Goal: Navigation & Orientation: Find specific page/section

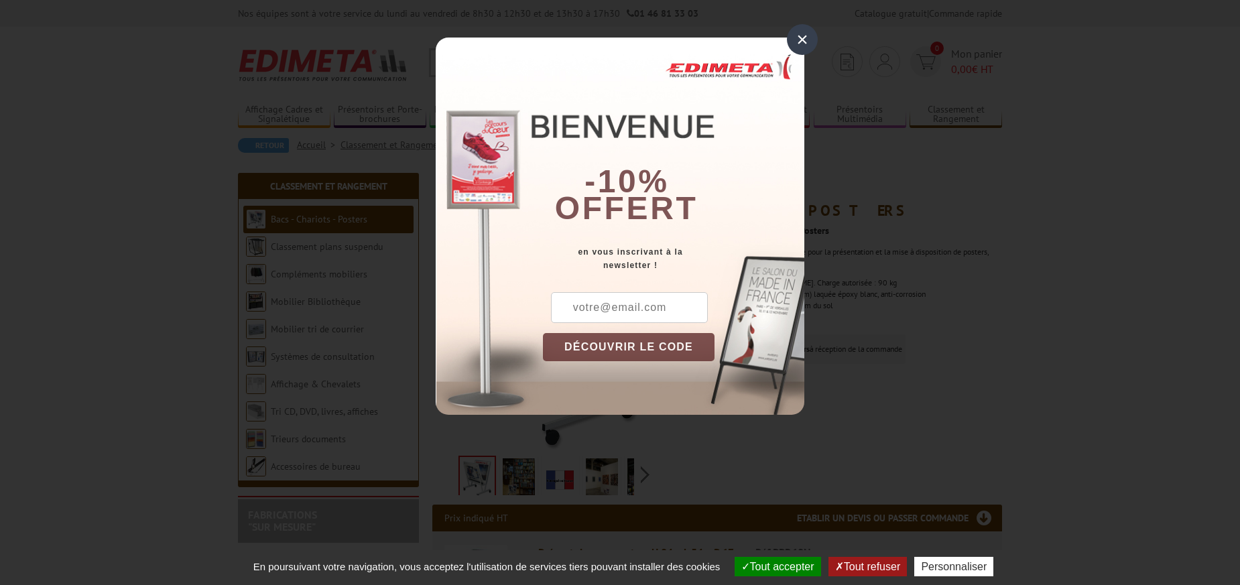
click at [807, 34] on div "×" at bounding box center [802, 39] width 31 height 31
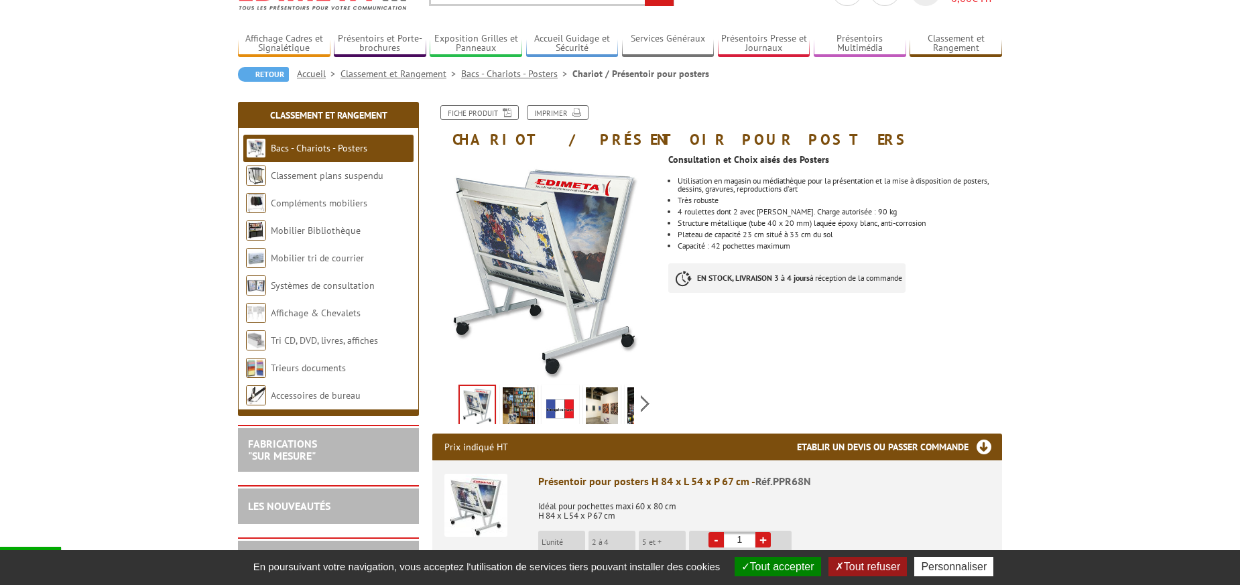
scroll to position [58, 0]
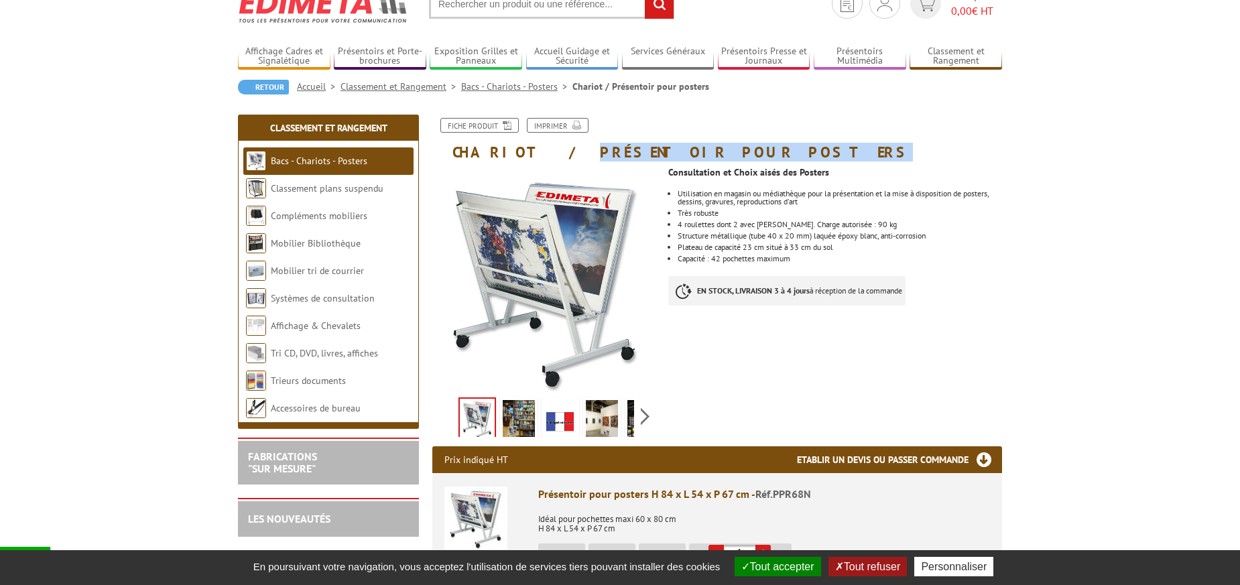
drag, startPoint x: 711, startPoint y: 154, endPoint x: 524, endPoint y: 148, distance: 187.2
click at [524, 148] on h1 "Chariot / Présentoir pour posters" at bounding box center [717, 139] width 590 height 42
copy h1 "Présentoir pour posters"
click at [342, 159] on link "Bacs - Chariots - Posters" at bounding box center [319, 161] width 97 height 12
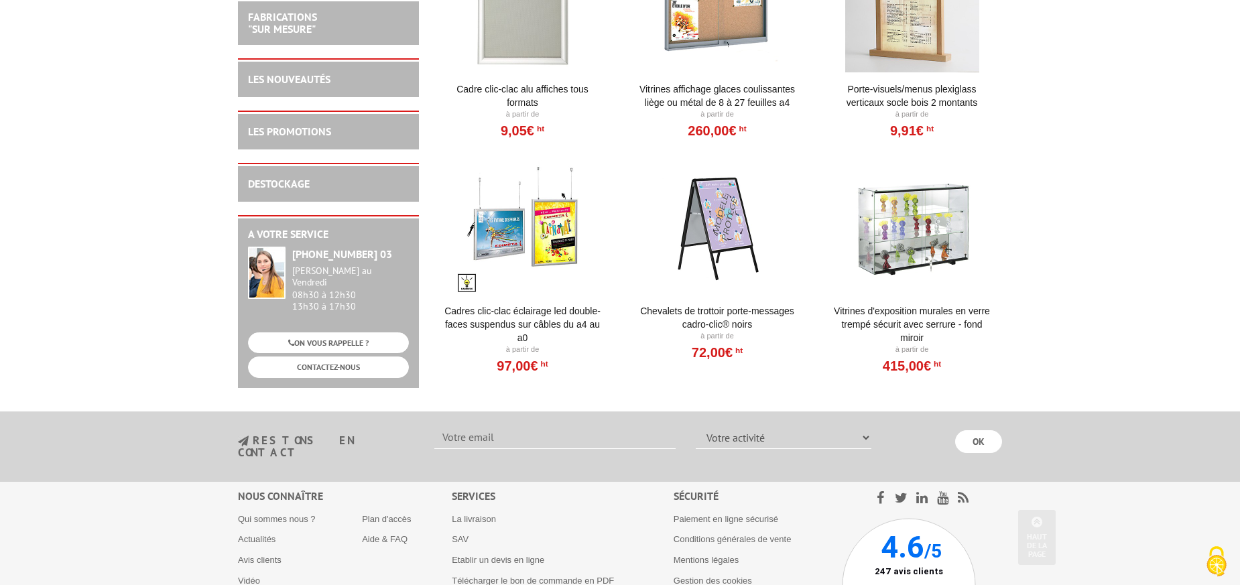
scroll to position [667, 0]
